Goal: Ask a question

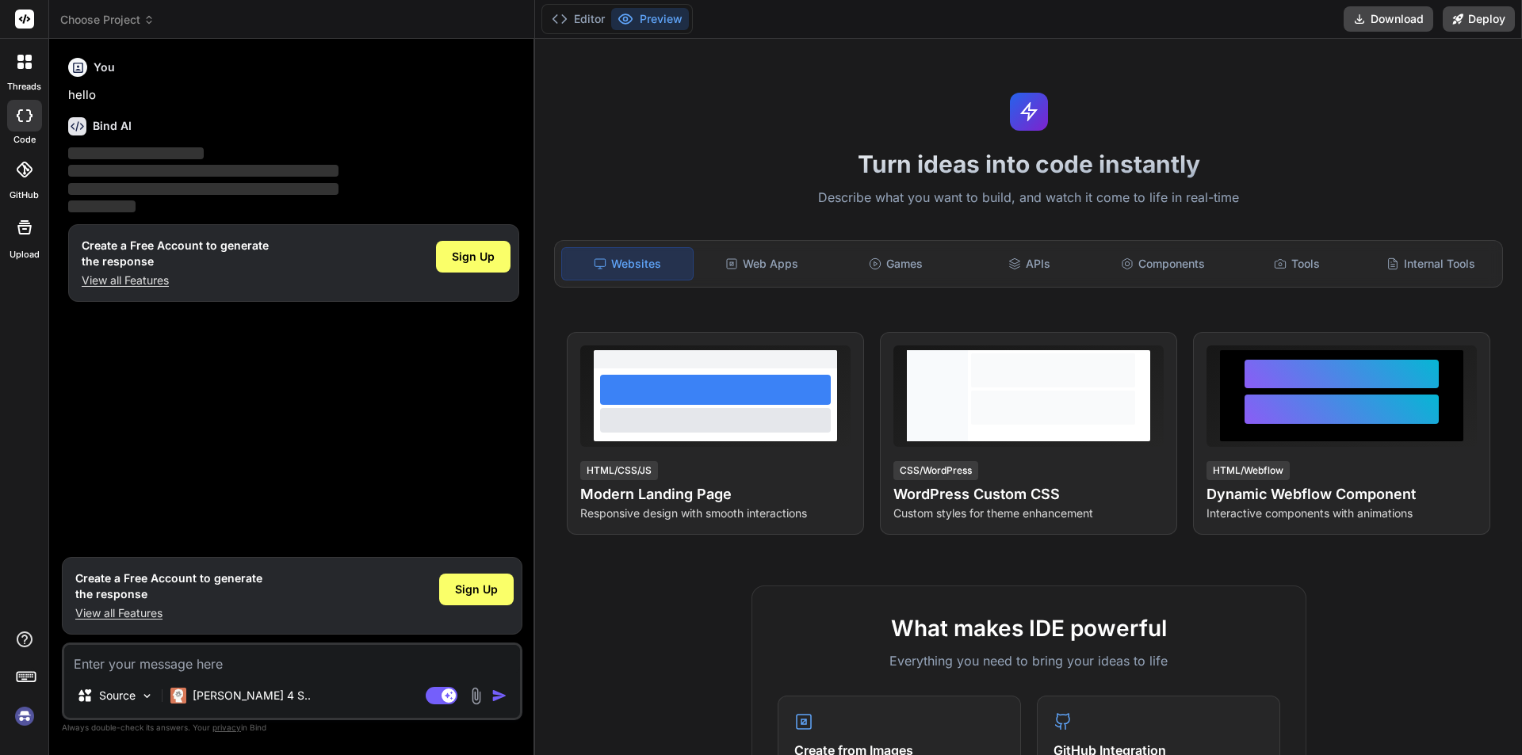
type textarea "x"
click at [99, 667] on textarea at bounding box center [292, 659] width 456 height 29
type textarea "d"
type textarea "x"
type textarea "ds"
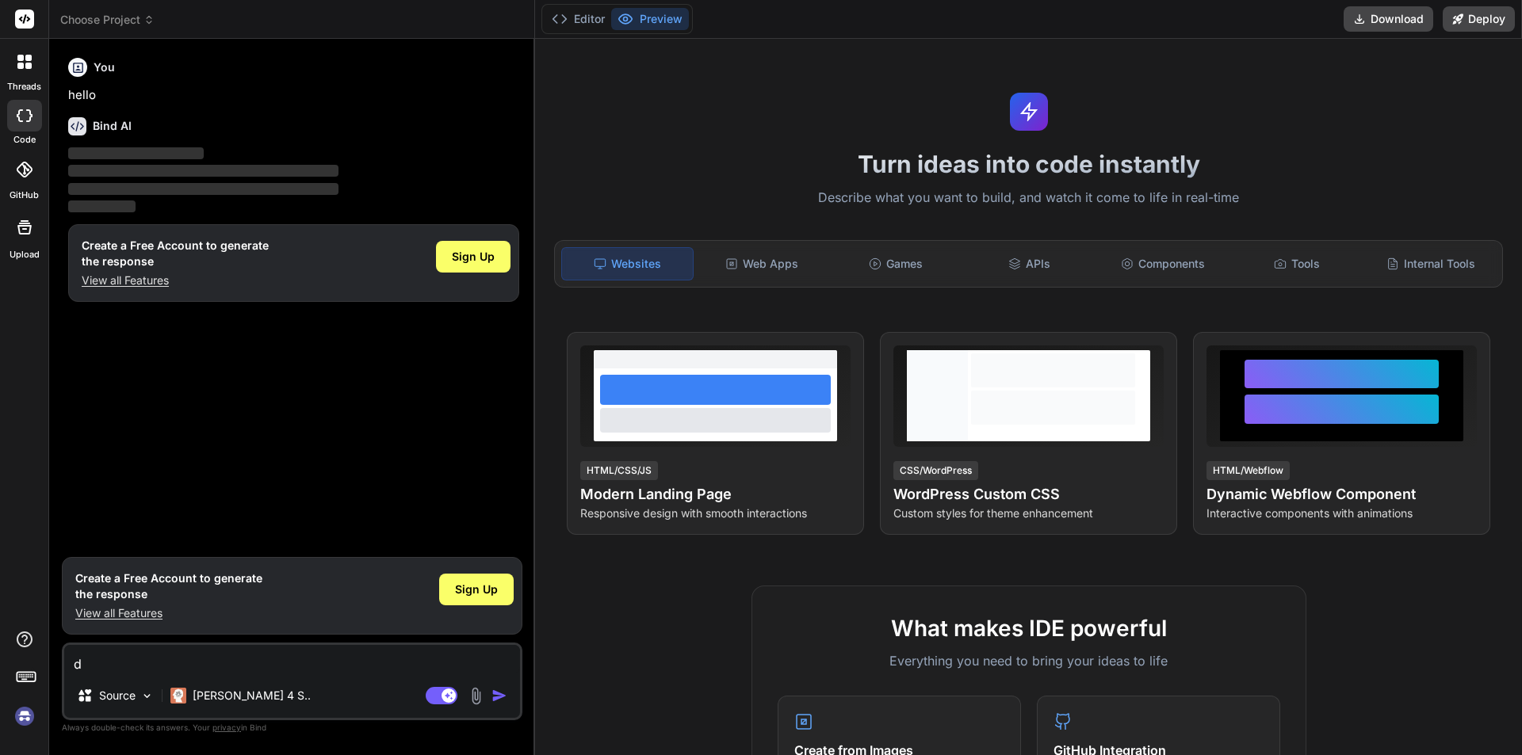
type textarea "x"
type textarea "dsf"
type textarea "x"
type textarea "[DEMOGRAPHIC_DATA]"
type textarea "x"
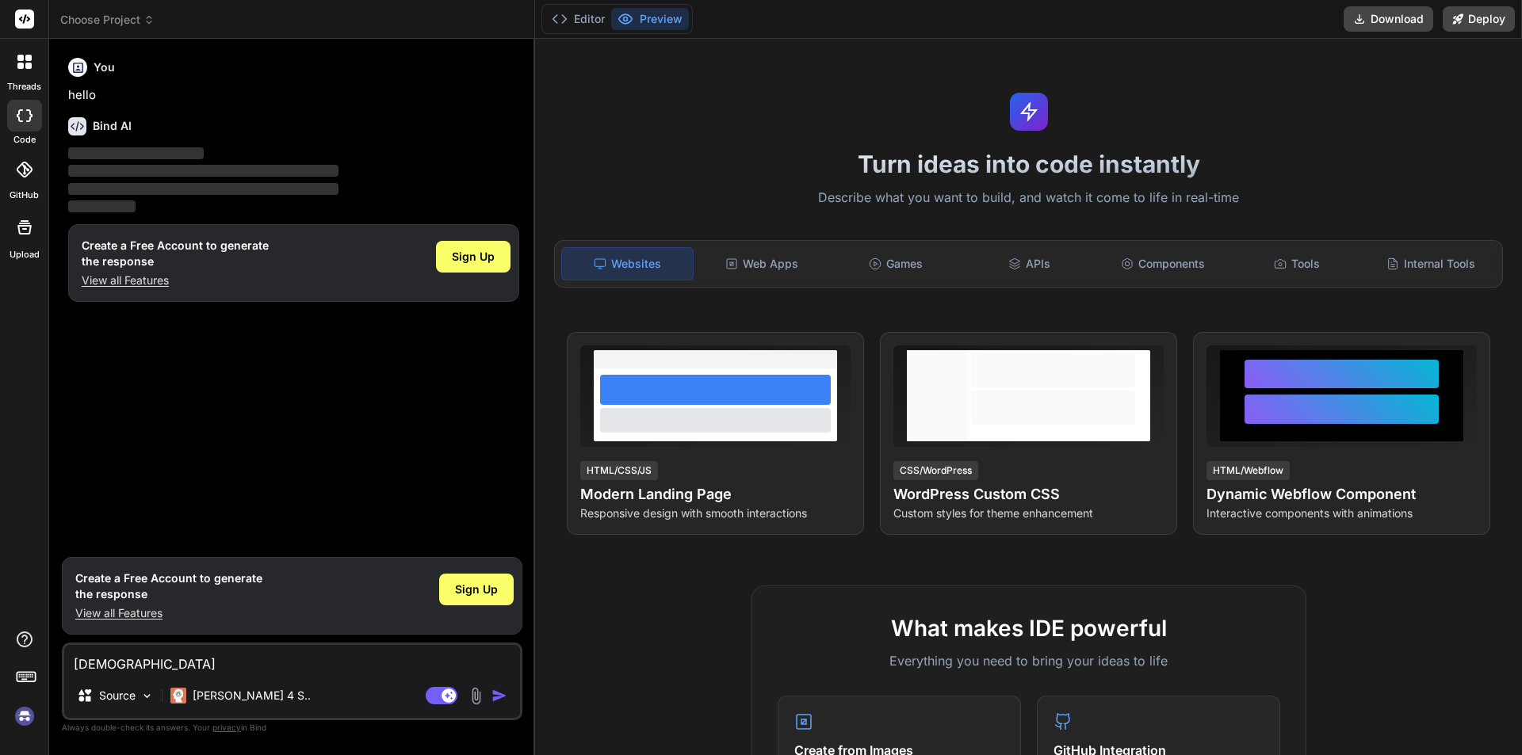
type textarea "[DEMOGRAPHIC_DATA]"
type textarea "x"
type textarea "[DEMOGRAPHIC_DATA]"
click at [501, 689] on img "button" at bounding box center [499, 696] width 16 height 16
click at [495, 698] on img "button" at bounding box center [499, 696] width 16 height 16
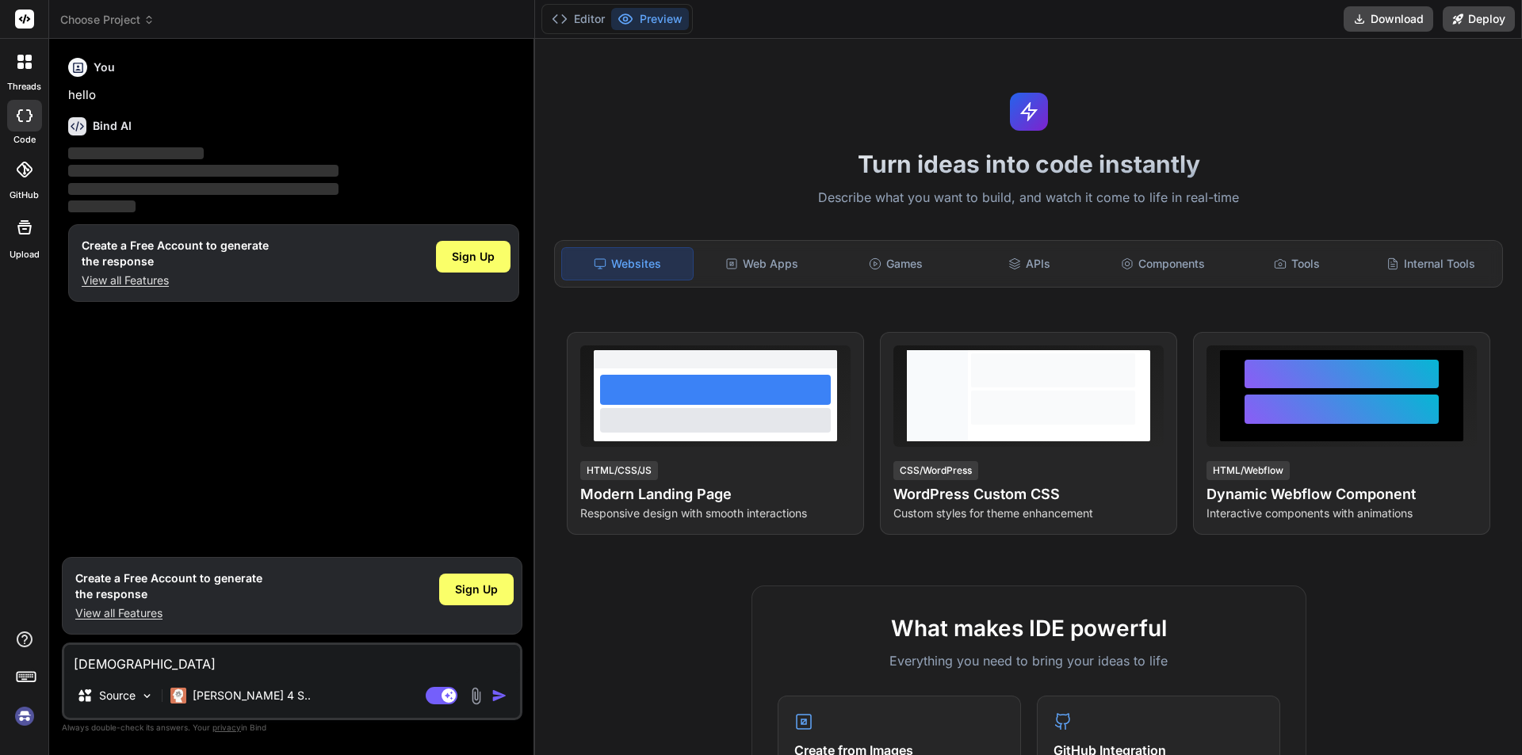
click at [330, 659] on textarea "[DEMOGRAPHIC_DATA]" at bounding box center [292, 659] width 456 height 29
click at [501, 693] on img "button" at bounding box center [499, 696] width 16 height 16
